Goal: Book appointment/travel/reservation

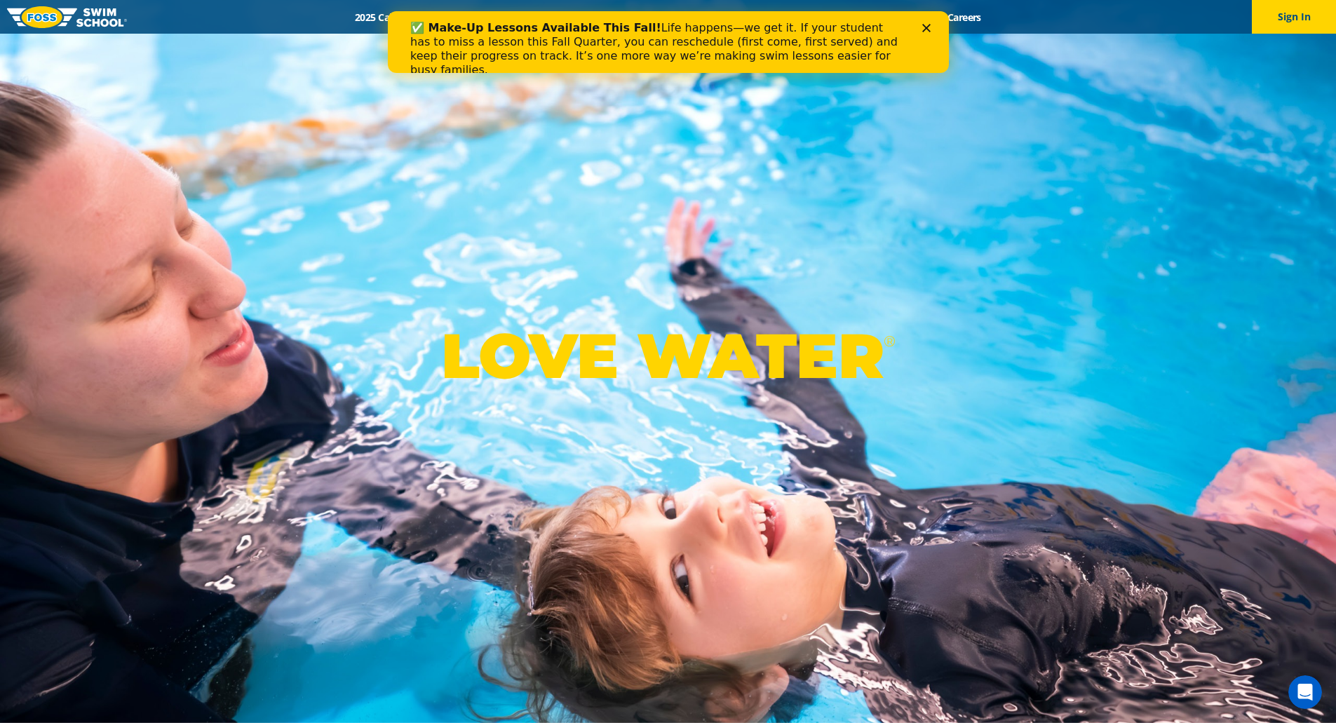
click at [927, 32] on div "✅ Make-Up Lessons Available This Fall! Life happens—we get it. If your student …" at bounding box center [667, 49] width 561 height 65
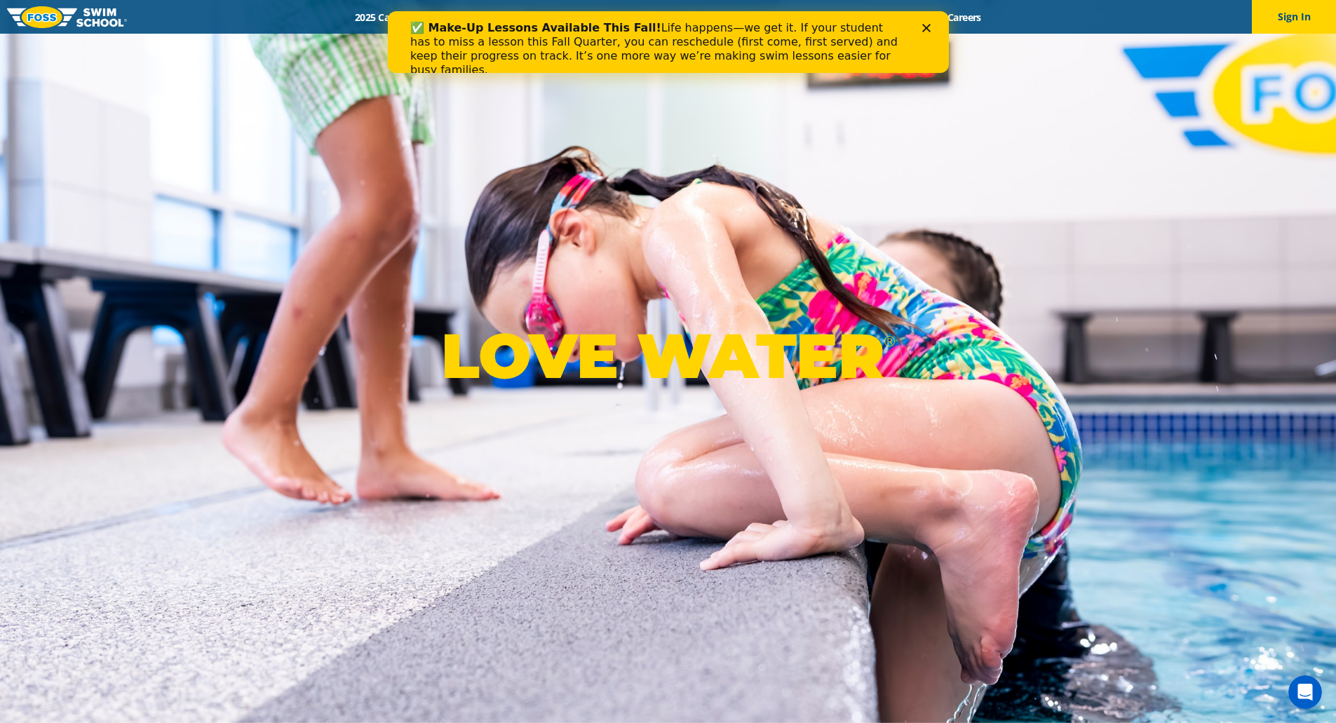
click at [925, 29] on polygon "Close" at bounding box center [926, 28] width 8 height 8
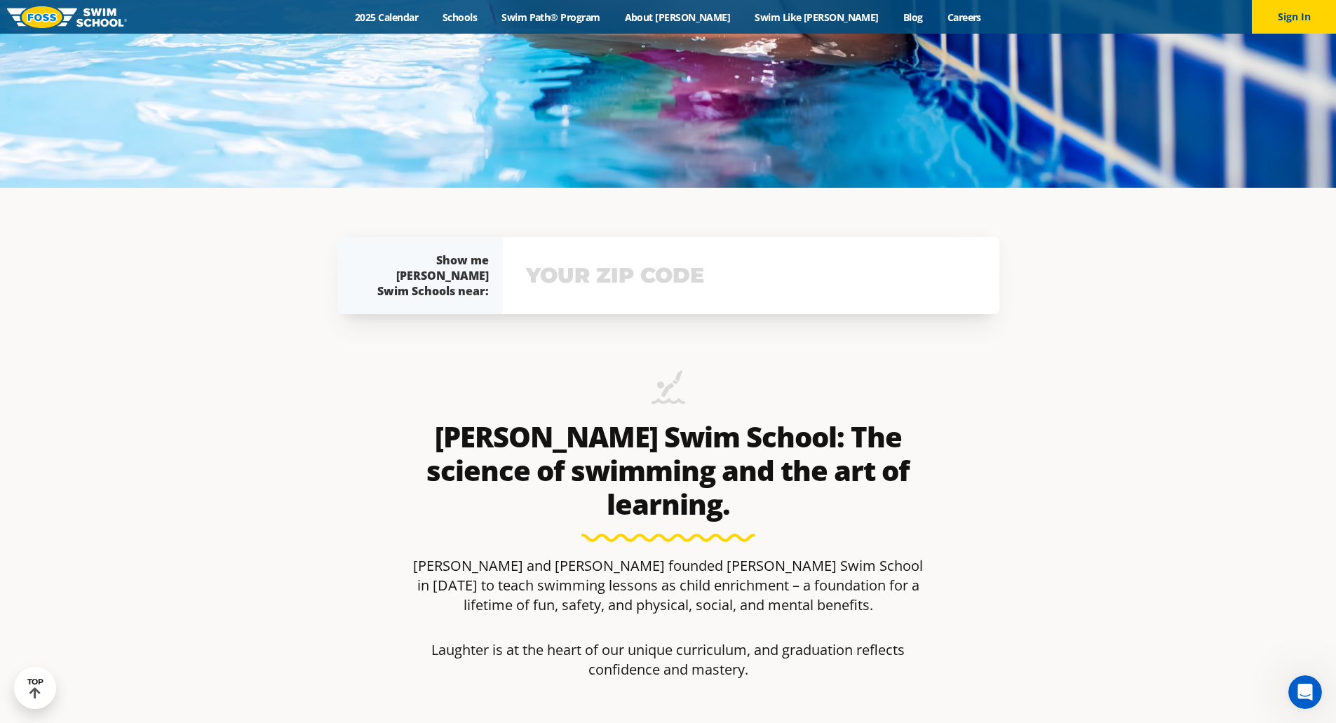
scroll to position [644, 0]
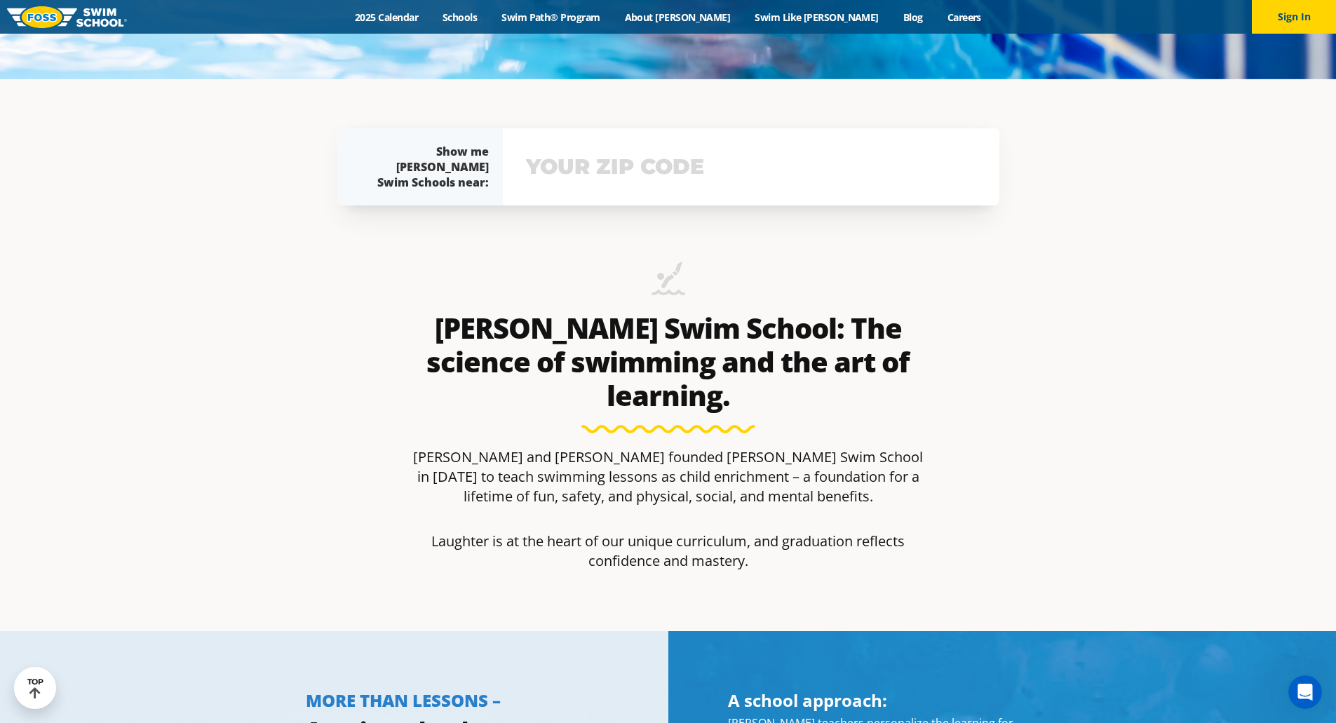
click at [620, 166] on input "text" at bounding box center [751, 167] width 457 height 41
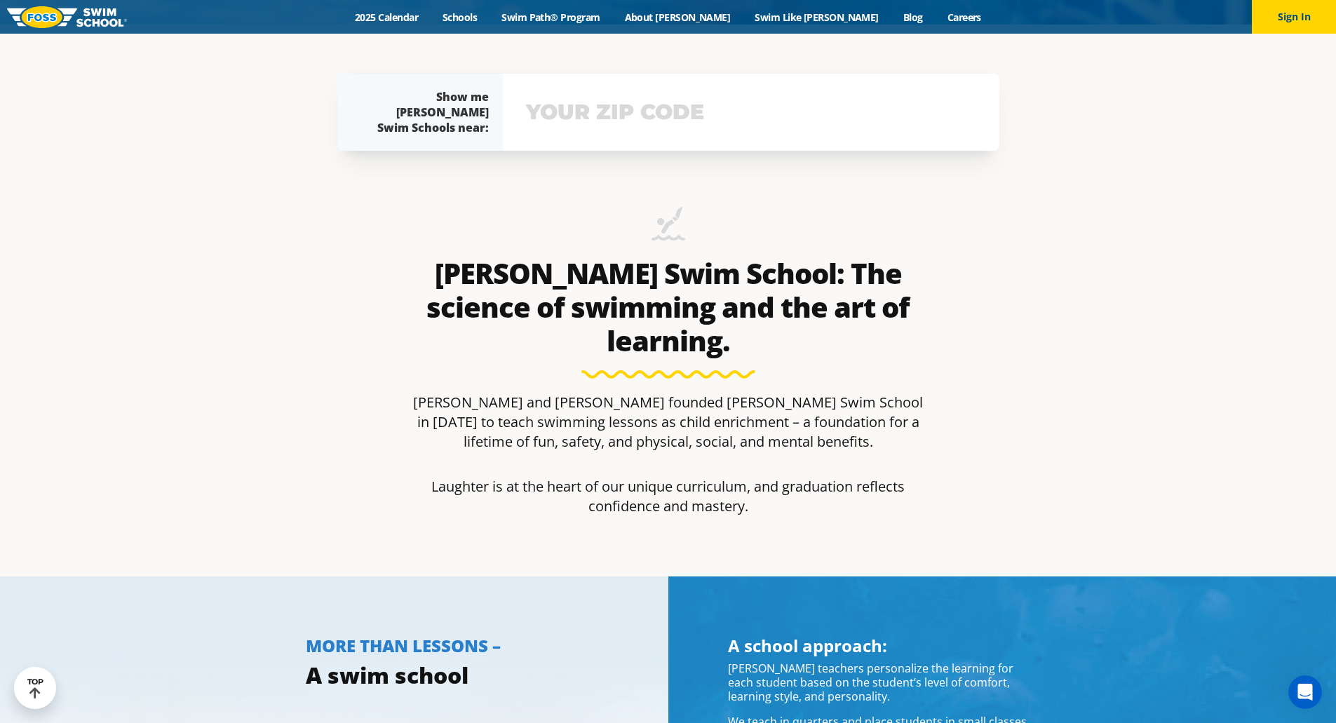
scroll to position [702, 0]
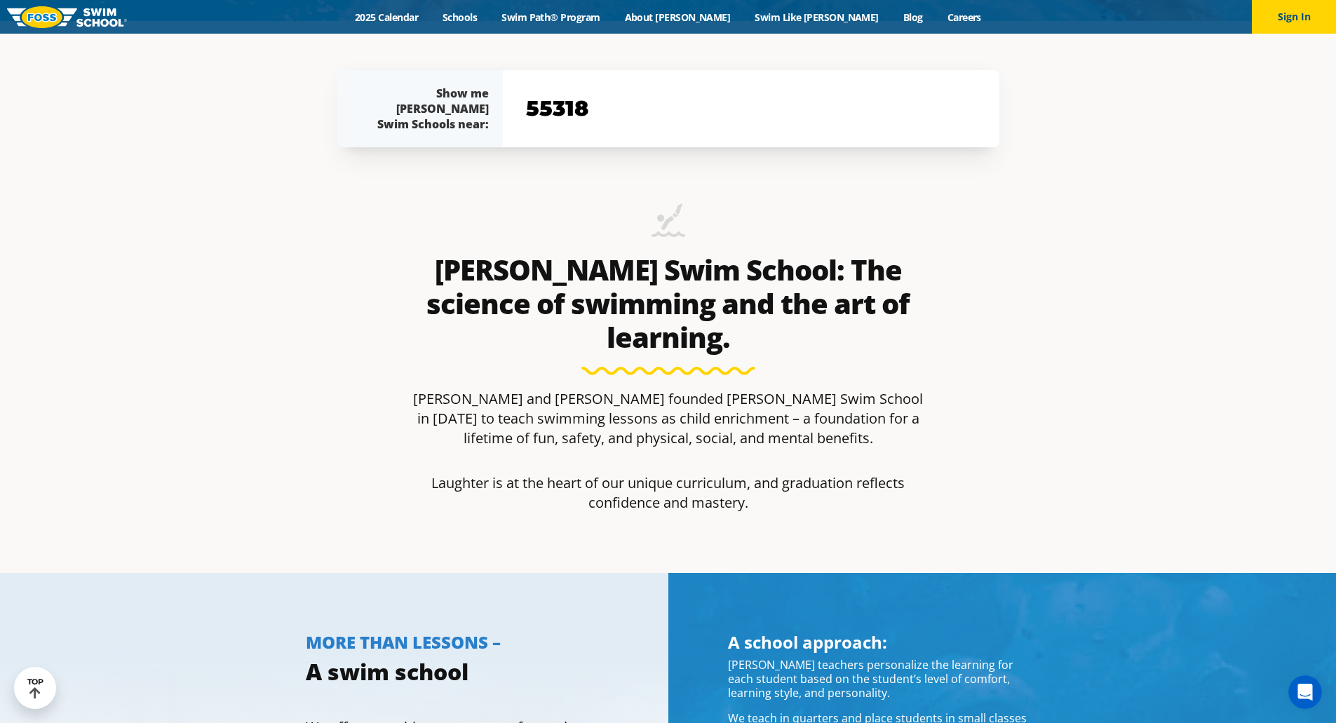
type input "55318"
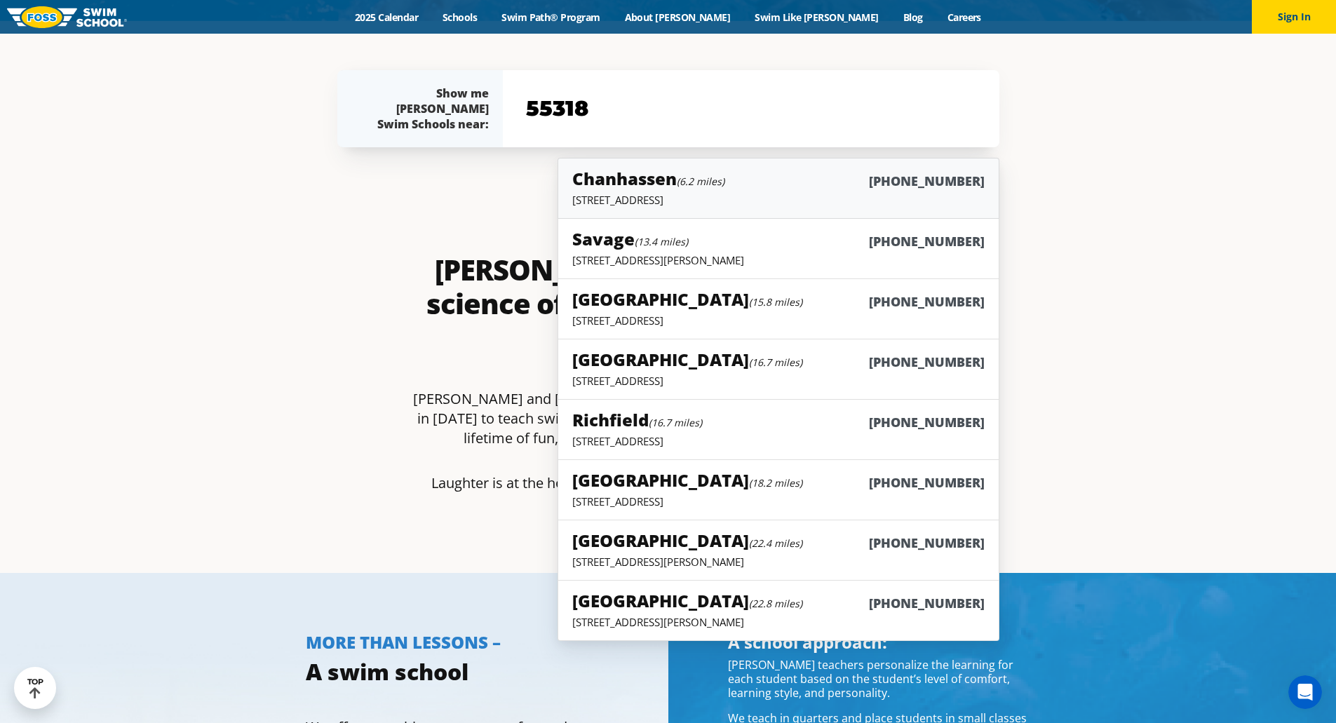
click at [676, 190] on div "Chanhassen (6.2 miles) [PHONE_NUMBER]" at bounding box center [778, 180] width 412 height 26
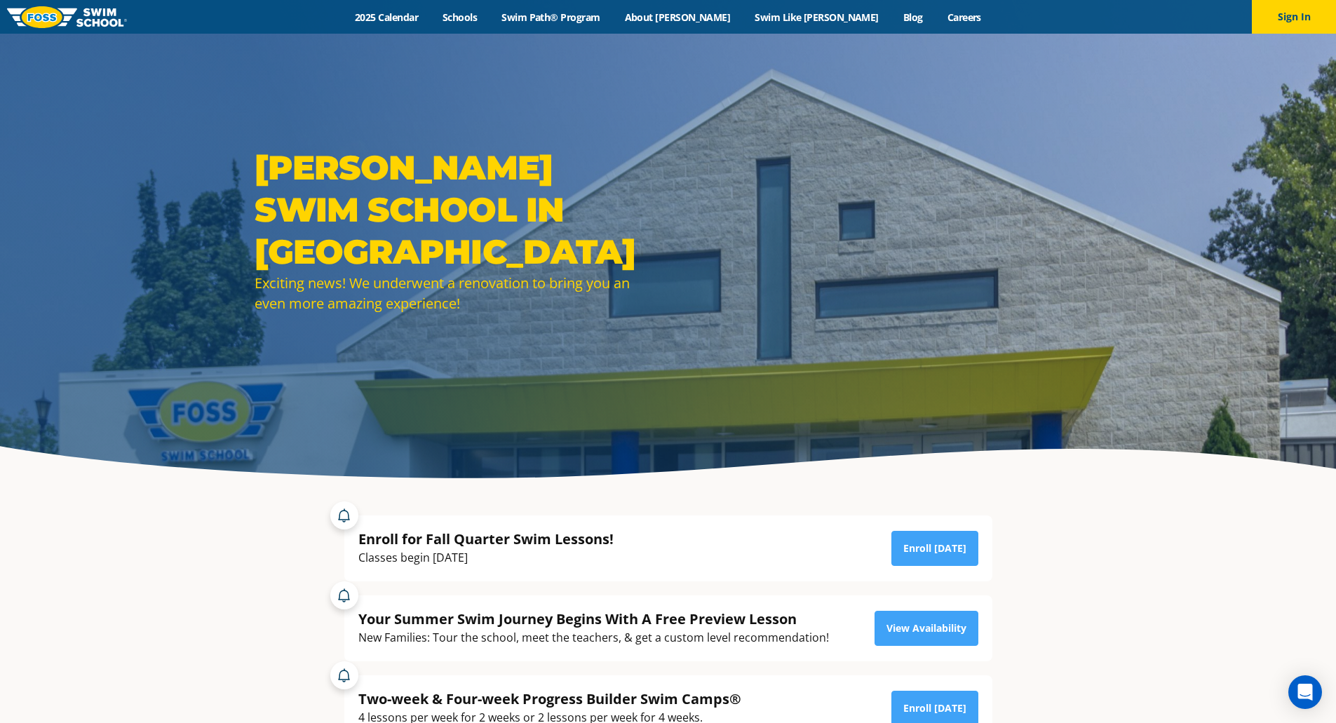
scroll to position [26, 0]
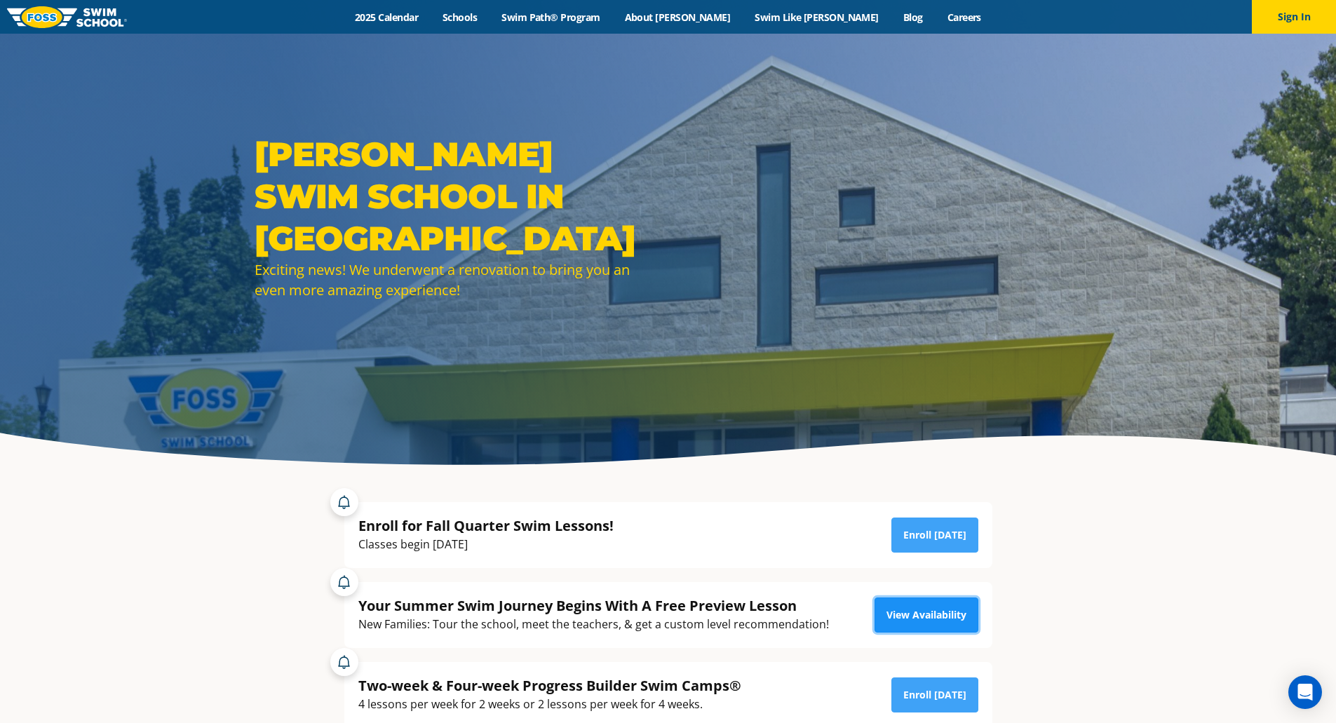
click at [915, 605] on link "View Availability" at bounding box center [927, 615] width 104 height 35
